Goal: Information Seeking & Learning: Learn about a topic

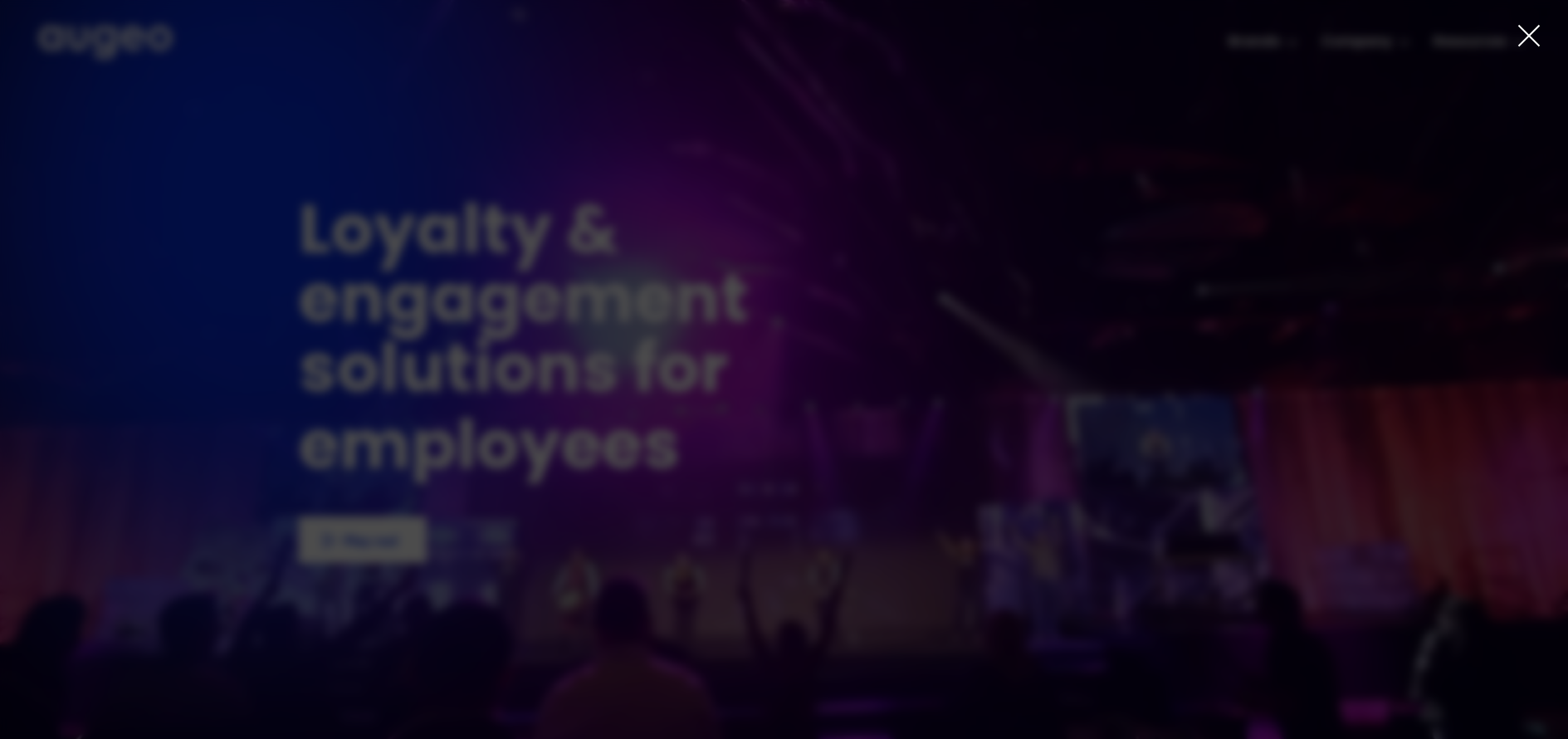
click at [1514, 43] on div at bounding box center [784, 369] width 1568 height 739
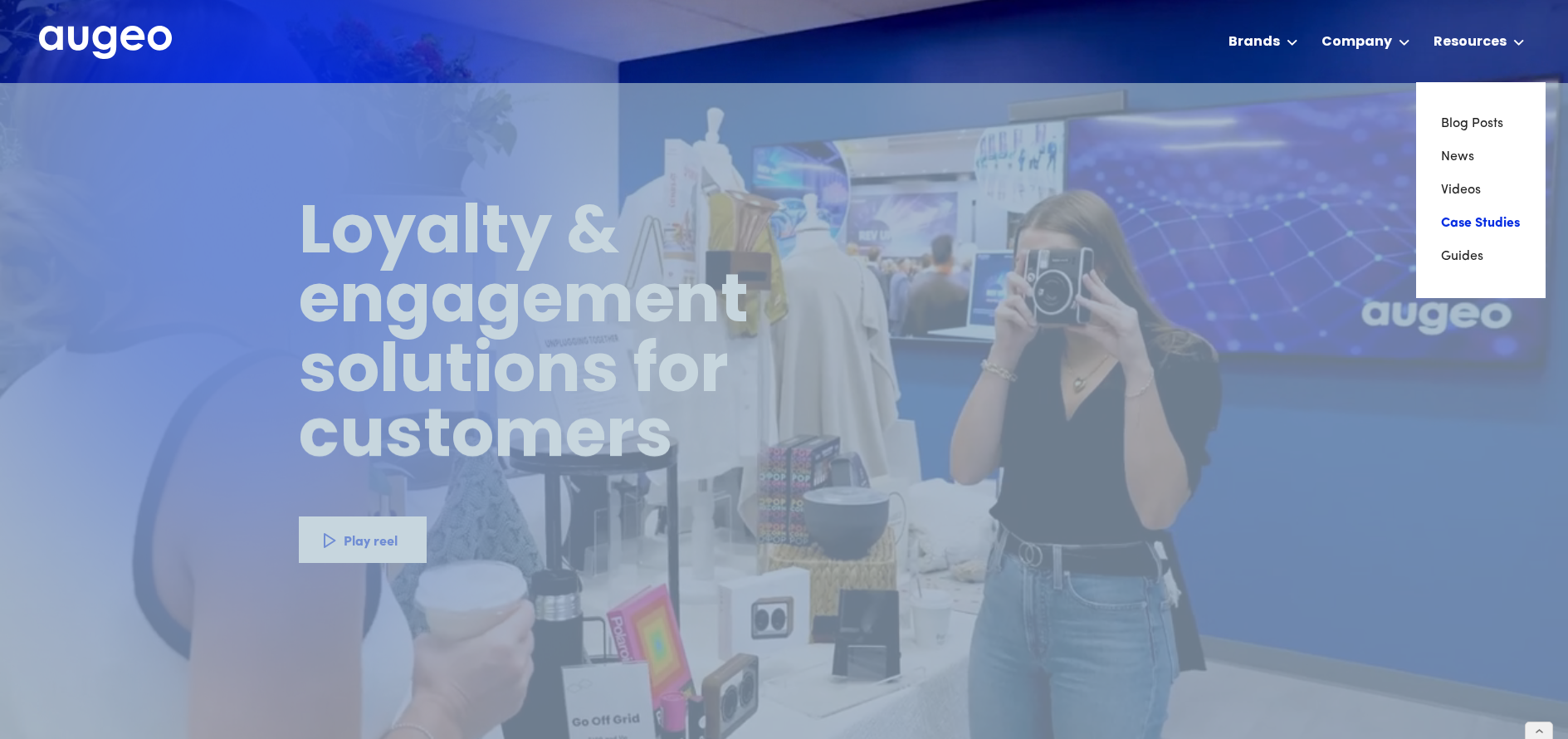
click at [1493, 218] on link "Case Studies" at bounding box center [1481, 223] width 80 height 33
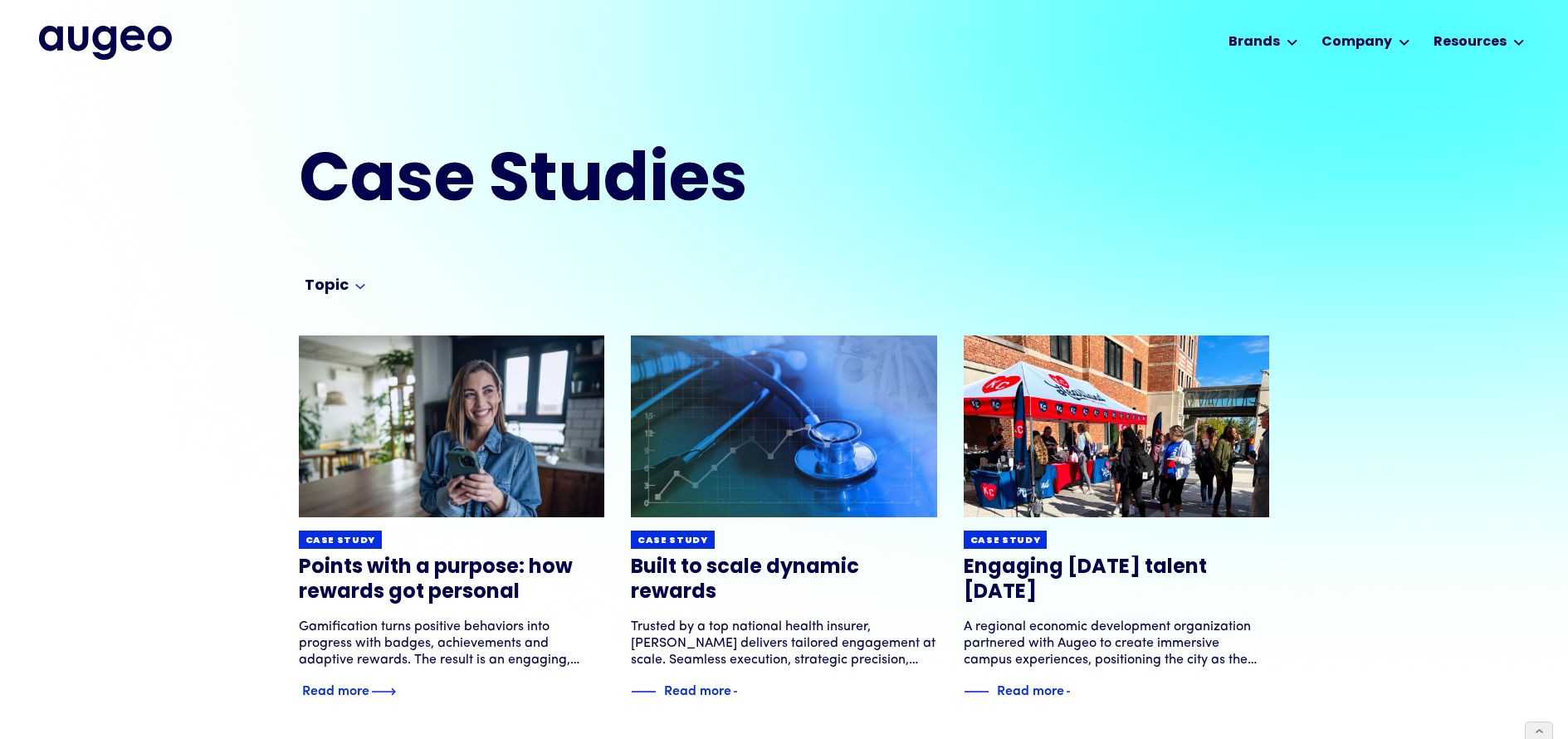
click at [471, 580] on h3 "Points with a purpose: how rewards got personal" at bounding box center [452, 580] width 307 height 50
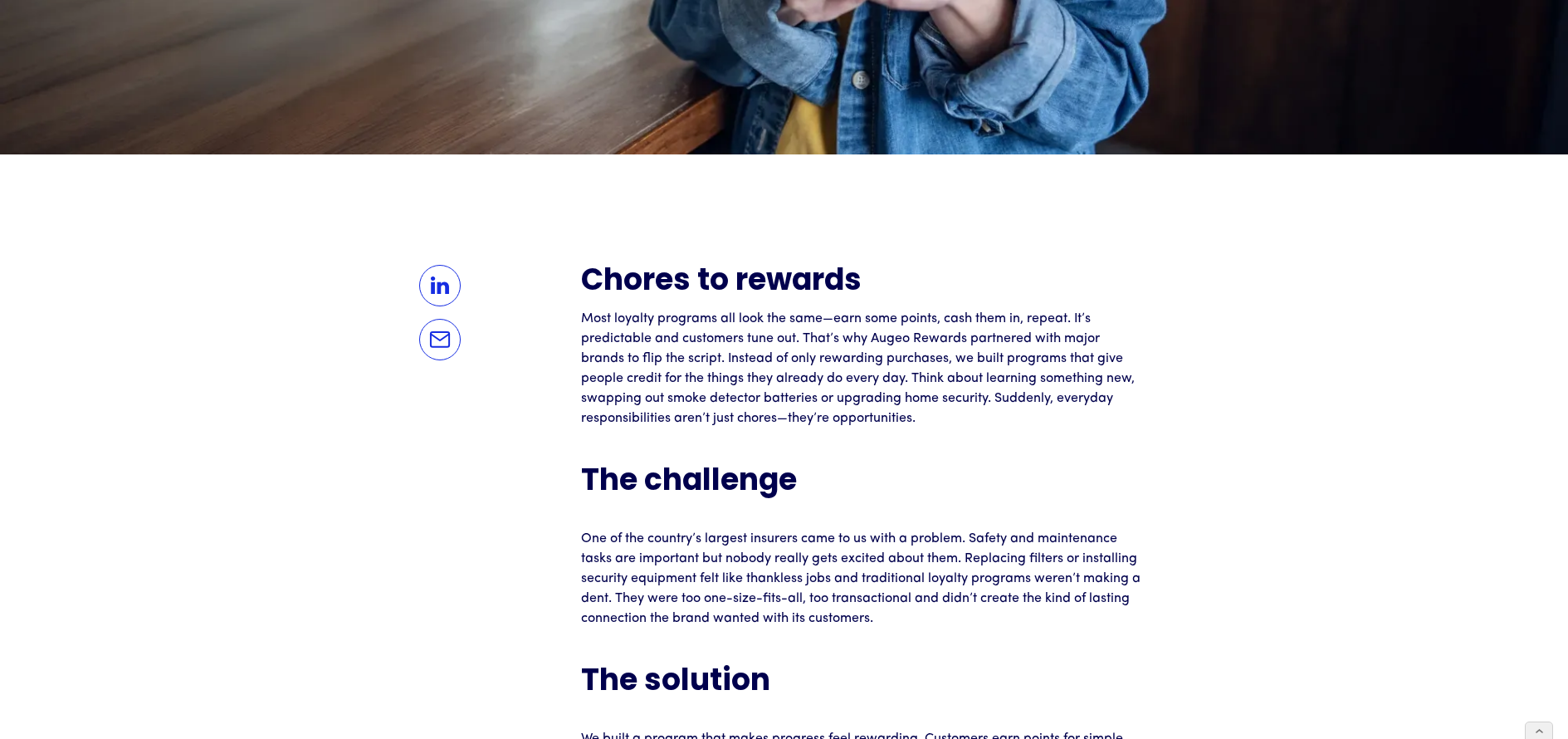
scroll to position [1243, 0]
